Goal: Information Seeking & Learning: Learn about a topic

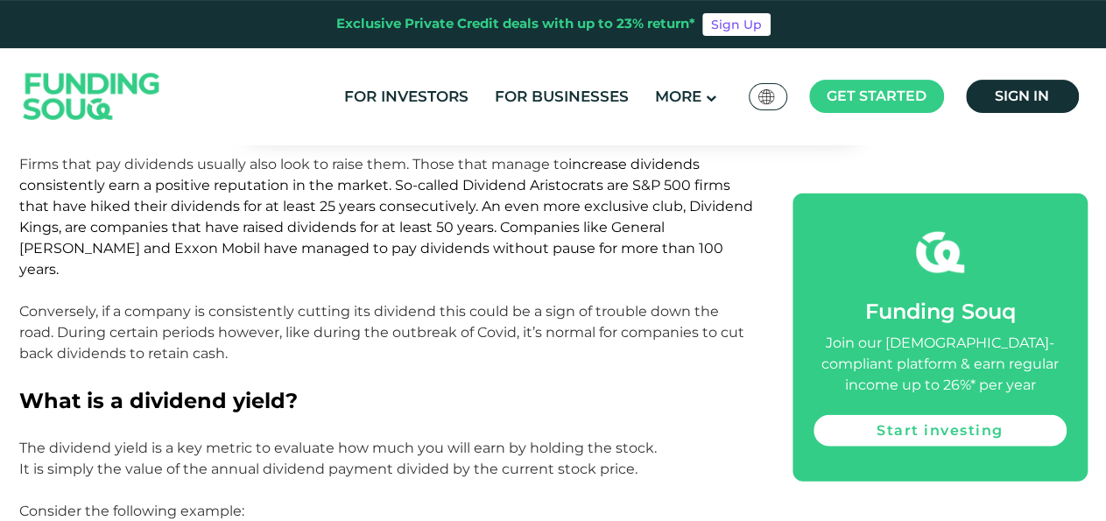
scroll to position [1687, 0]
click at [333, 385] on h2 "What is a dividend yield?" at bounding box center [386, 401] width 735 height 32
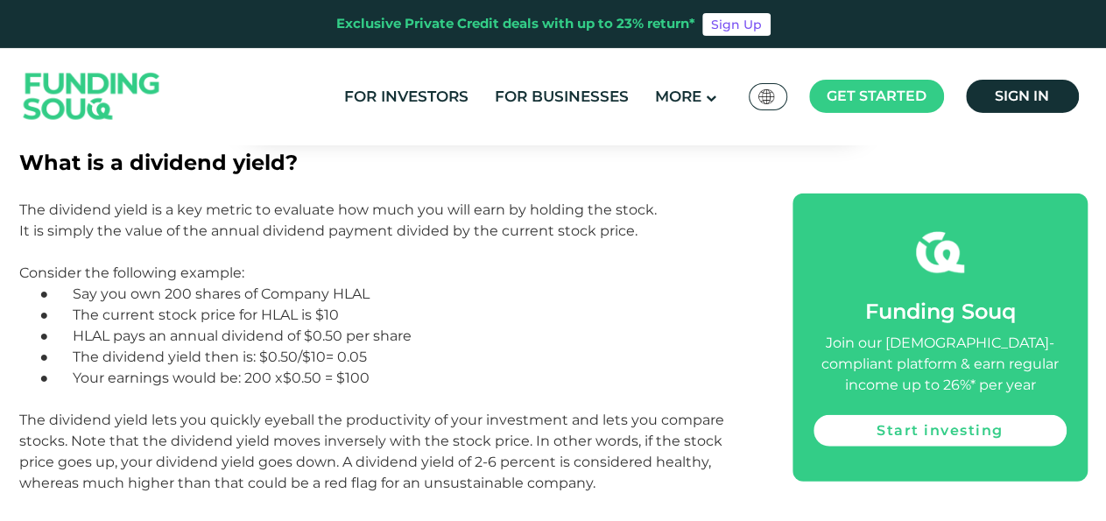
scroll to position [1930, 0]
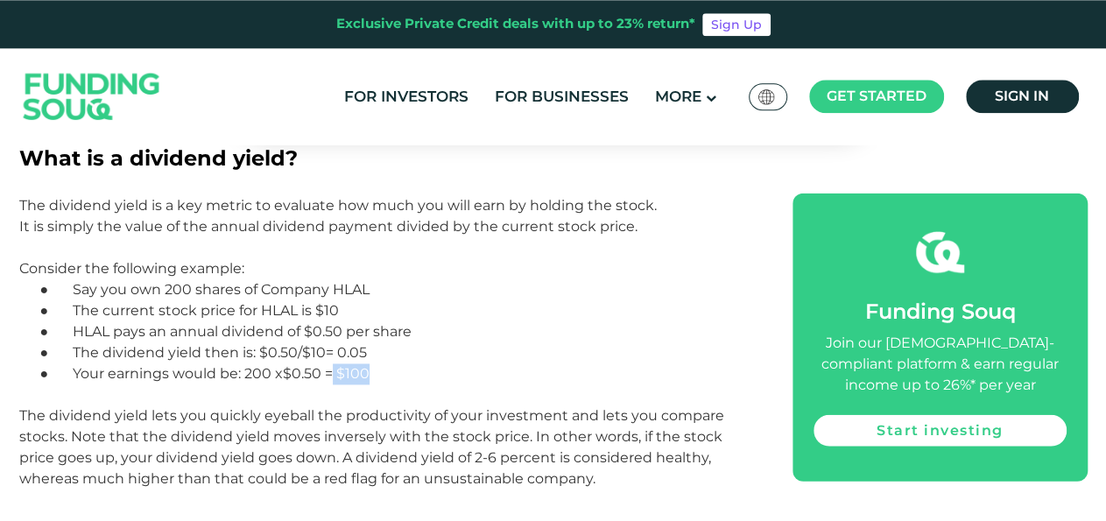
drag, startPoint x: 335, startPoint y: 314, endPoint x: 388, endPoint y: 315, distance: 53.5
click at [388, 364] on p "● Your earnings would be: 200 x$0.50 = $100" at bounding box center [407, 374] width 693 height 21
drag, startPoint x: 370, startPoint y: 312, endPoint x: 337, endPoint y: 310, distance: 32.5
click at [337, 364] on p "● Your earnings would be: 200 x$0.50 = $100" at bounding box center [407, 374] width 693 height 21
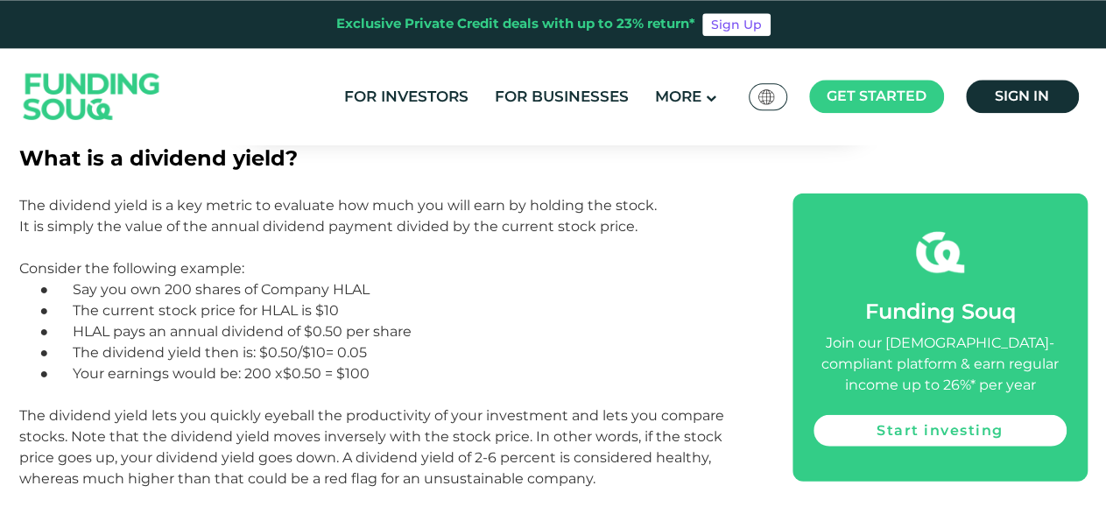
click at [337, 365] on span "Your earnings would be: 200 x$0.50 = $100" at bounding box center [221, 373] width 297 height 17
drag, startPoint x: 337, startPoint y: 310, endPoint x: 388, endPoint y: 310, distance: 50.8
click at [388, 364] on p "● Your earnings would be: 200 x$0.50 = $100" at bounding box center [407, 374] width 693 height 21
drag, startPoint x: 388, startPoint y: 310, endPoint x: 339, endPoint y: 307, distance: 49.2
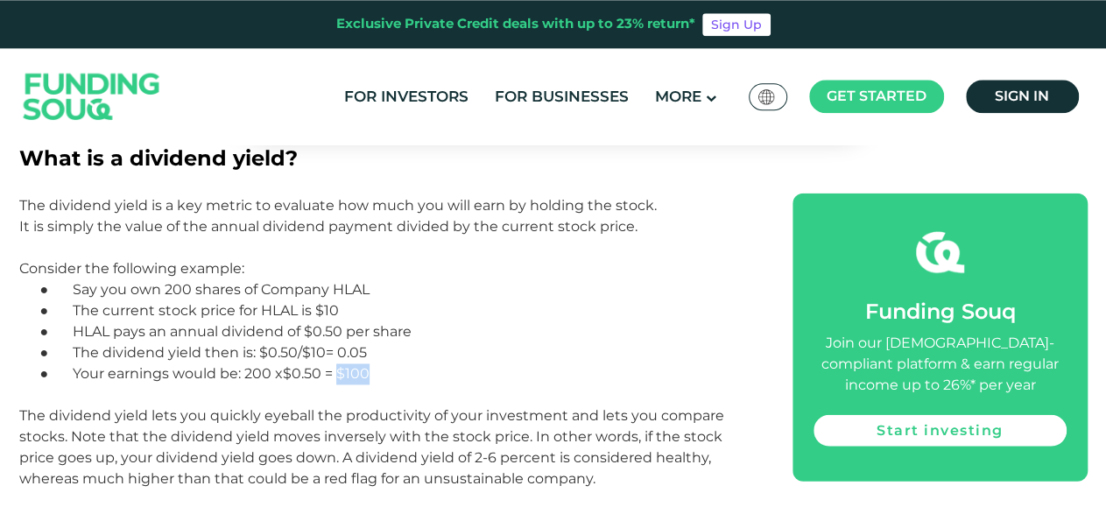
click at [339, 364] on p "● Your earnings would be: 200 x$0.50 = $100" at bounding box center [407, 374] width 693 height 21
click at [339, 365] on span "Your earnings would be: 200 x$0.50 = $100" at bounding box center [221, 373] width 297 height 17
drag, startPoint x: 339, startPoint y: 307, endPoint x: 381, endPoint y: 307, distance: 42.1
click at [381, 364] on p "● Your earnings would be: 200 x$0.50 = $100" at bounding box center [407, 374] width 693 height 21
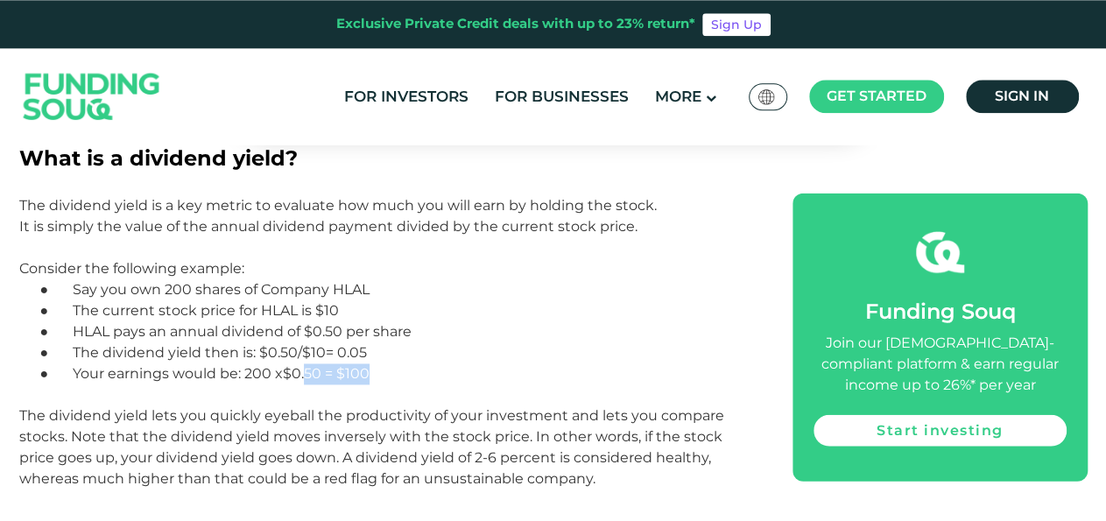
drag, startPoint x: 381, startPoint y: 307, endPoint x: 323, endPoint y: 310, distance: 57.9
click at [323, 364] on p "● Your earnings would be: 200 x$0.50 = $100" at bounding box center [407, 374] width 693 height 21
click at [323, 365] on span "Your earnings would be: 200 x$0.50 = $100" at bounding box center [221, 373] width 297 height 17
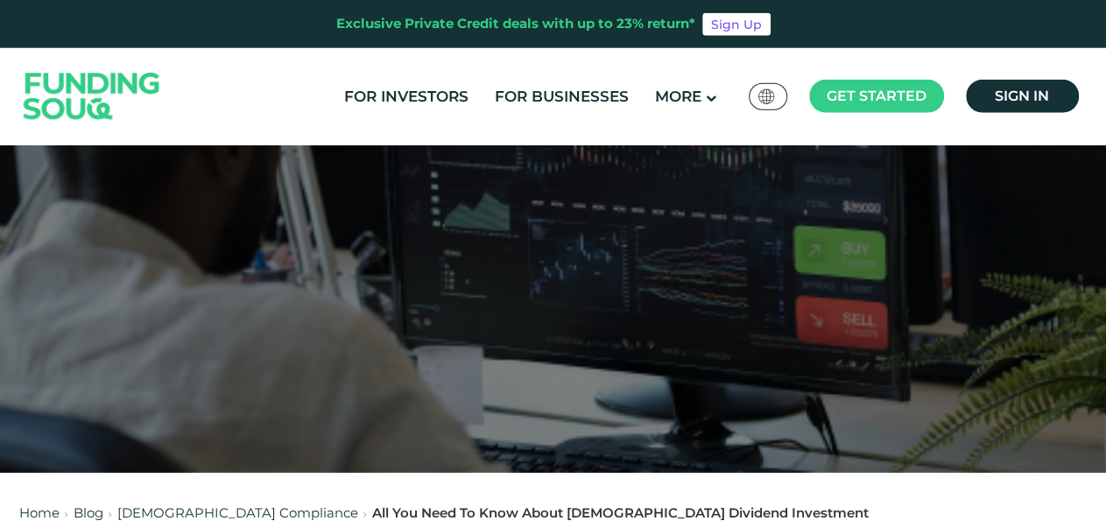
scroll to position [0, 0]
